Goal: Obtain resource: Obtain resource

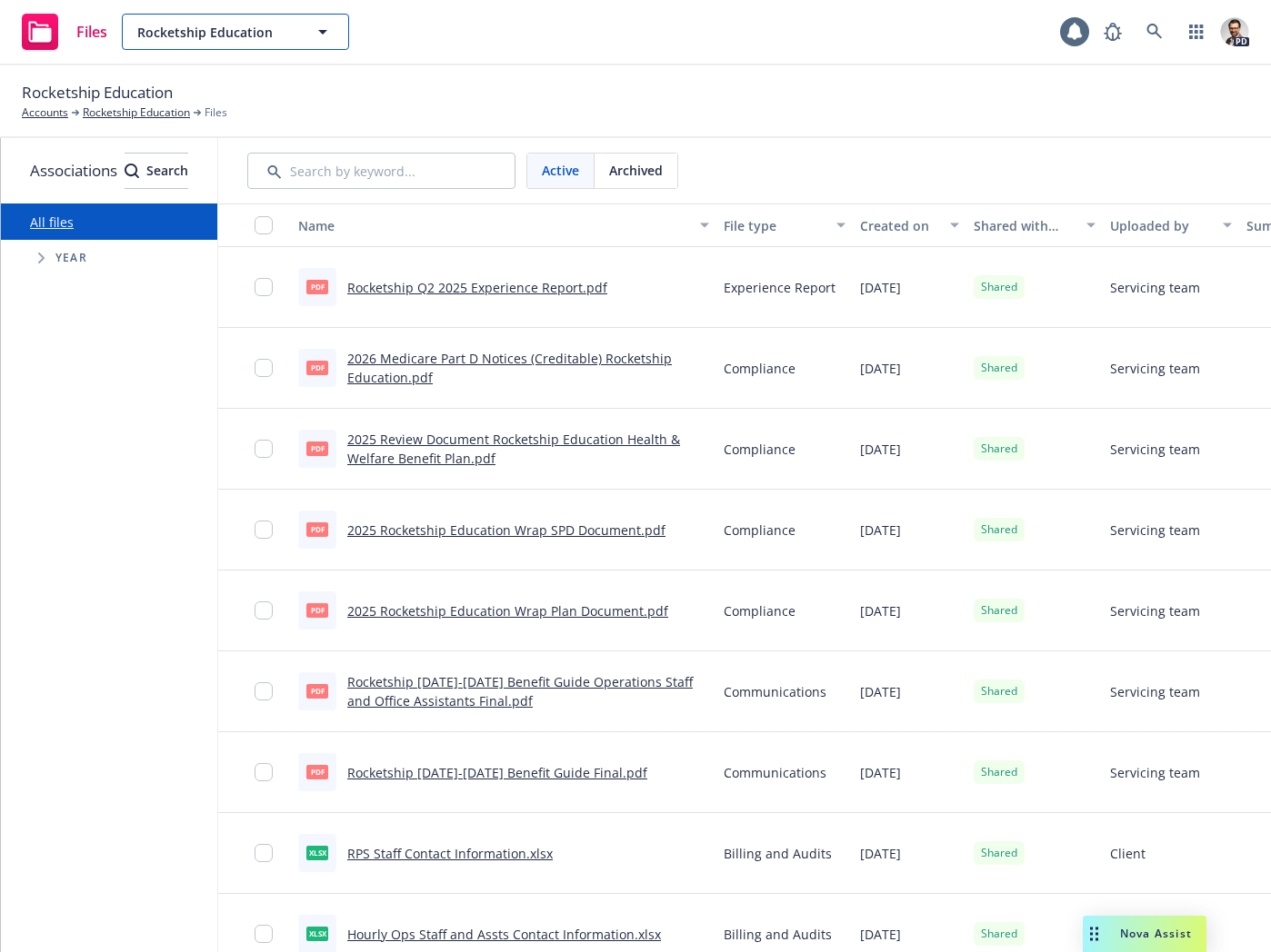
click at [268, 36] on span "Rocketship Education" at bounding box center [215, 32] width 157 height 19
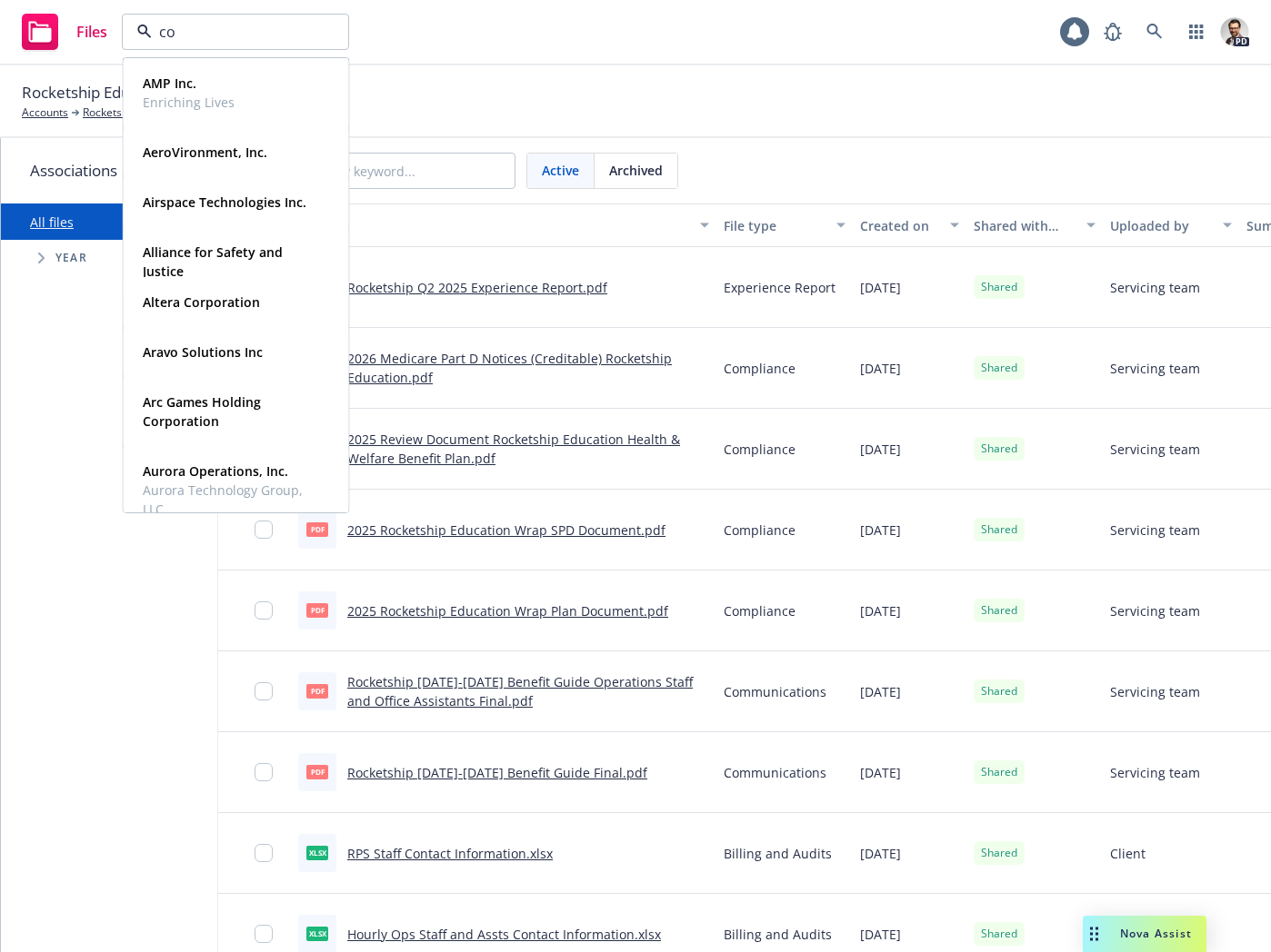
type input "con"
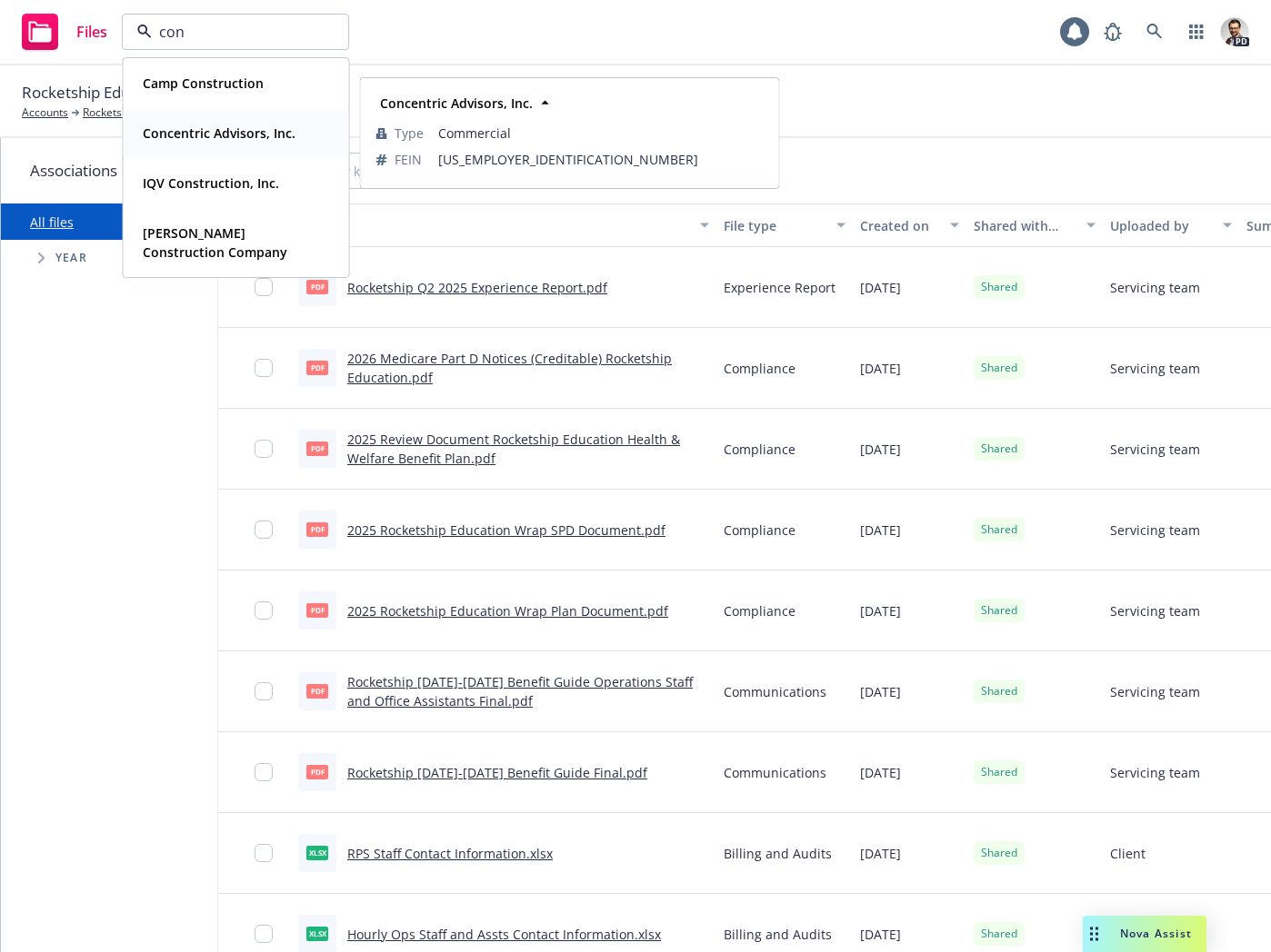
click at [259, 134] on strong "Concentric Advisors, Inc." at bounding box center [219, 133] width 152 height 17
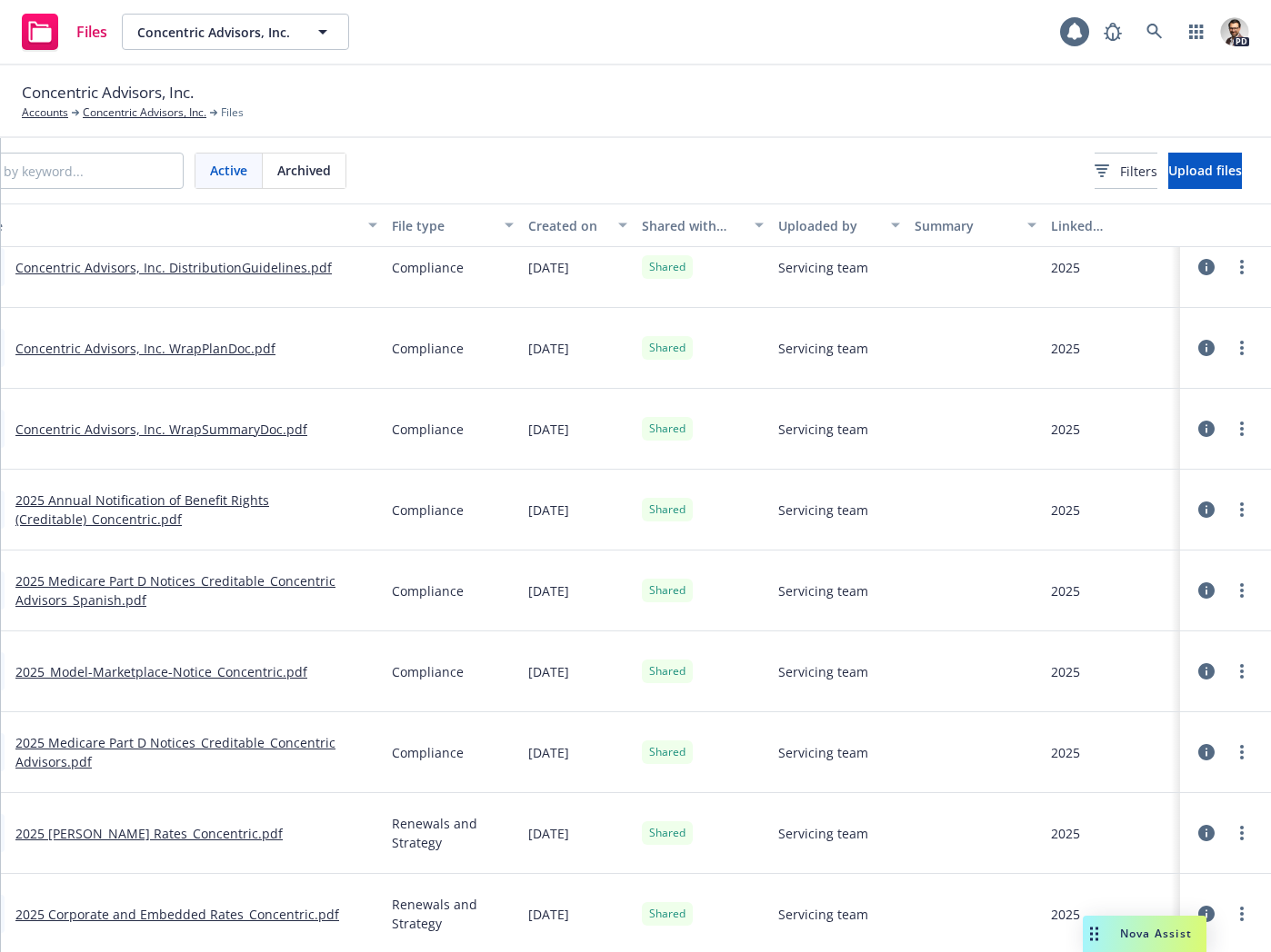
scroll to position [0, 394]
click at [1119, 168] on span "Filters" at bounding box center [1138, 171] width 38 height 19
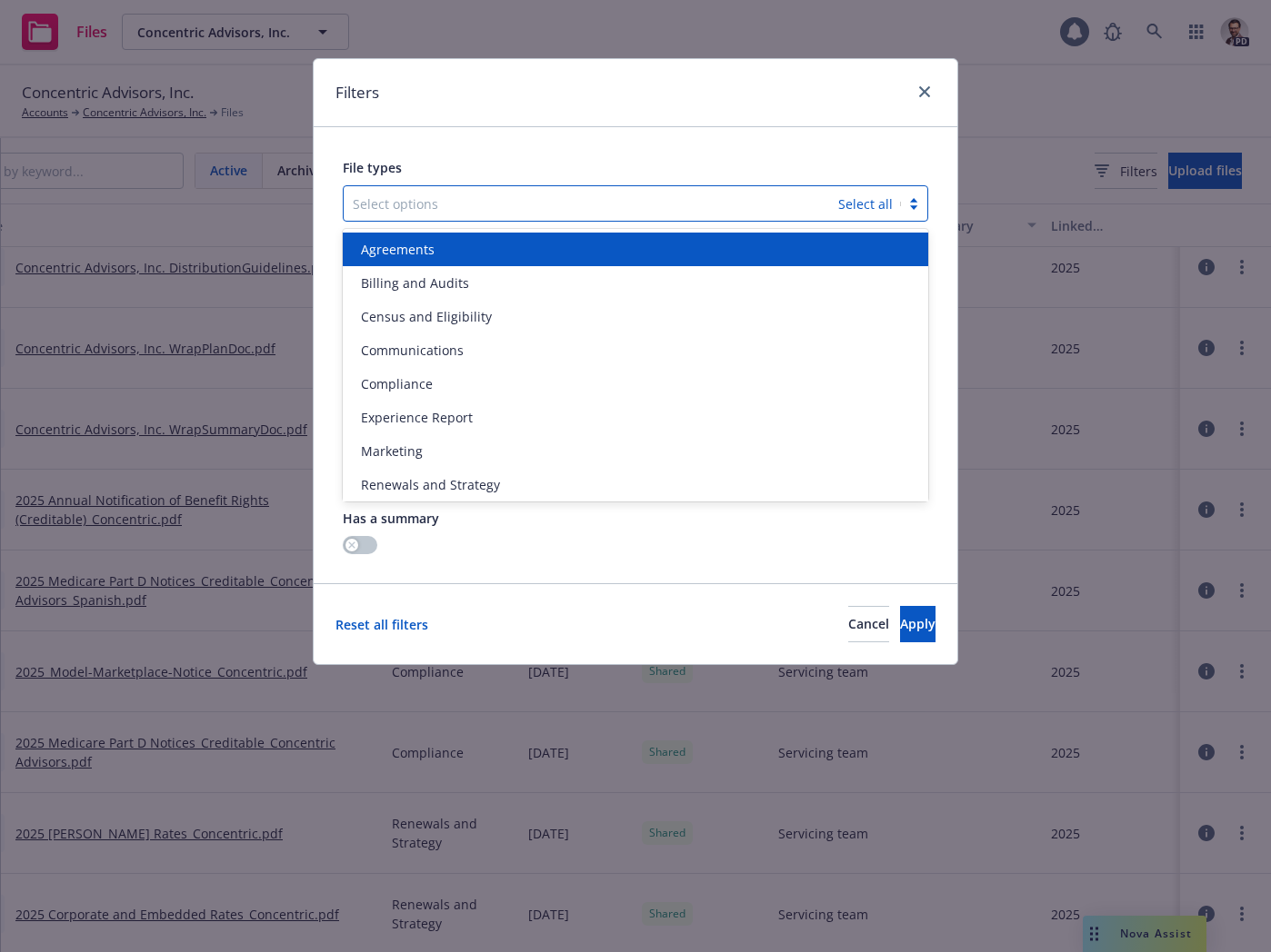
click at [590, 210] on div at bounding box center [591, 204] width 477 height 22
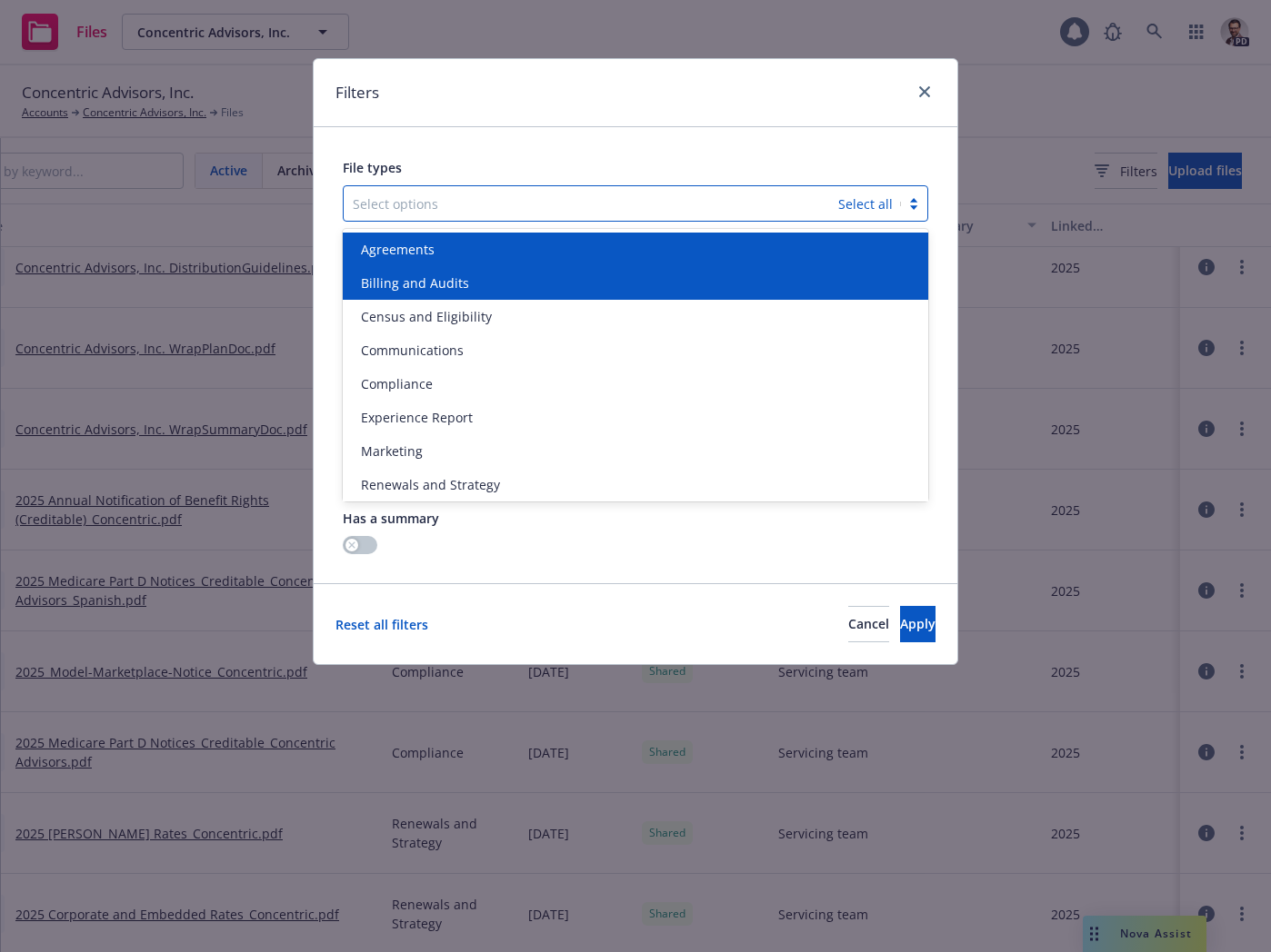
click at [541, 243] on div "Agreements" at bounding box center [636, 249] width 564 height 19
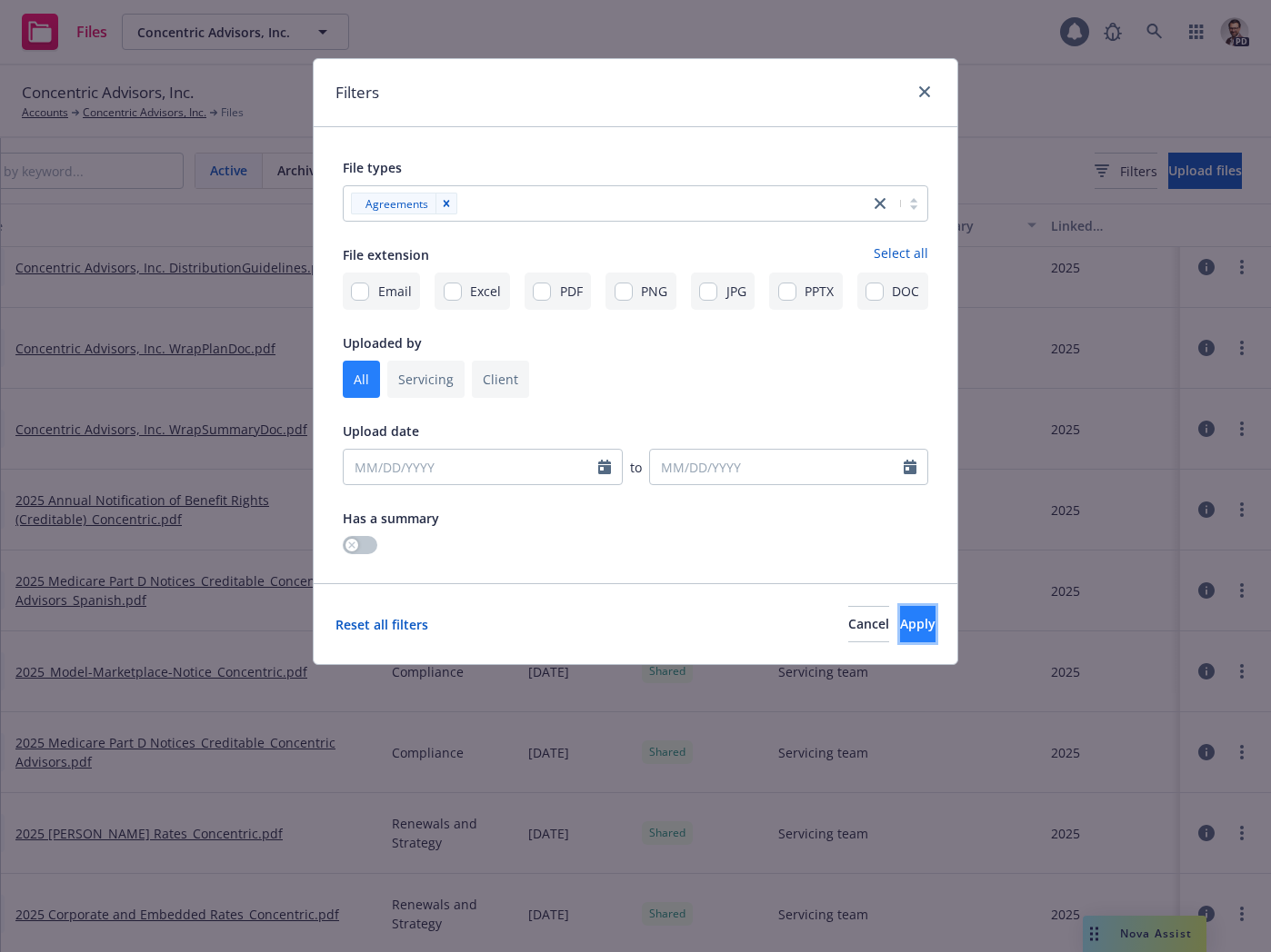
click at [908, 632] on button "Apply" at bounding box center [917, 624] width 36 height 37
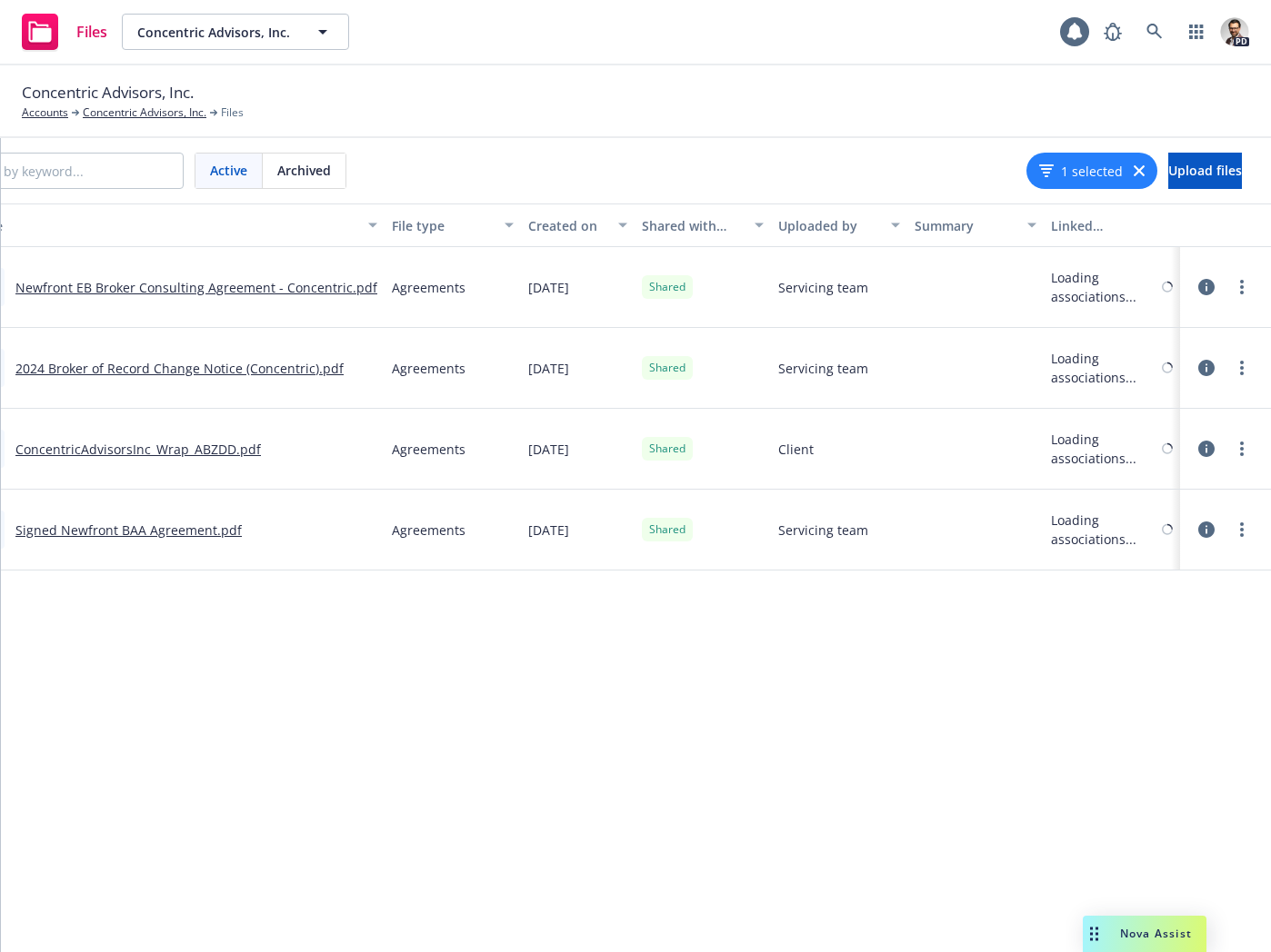
scroll to position [0, 0]
click at [132, 283] on link "Newfront EB Broker Consulting Agreement - Concentric.pdf" at bounding box center [197, 287] width 362 height 17
